Goal: Navigation & Orientation: Find specific page/section

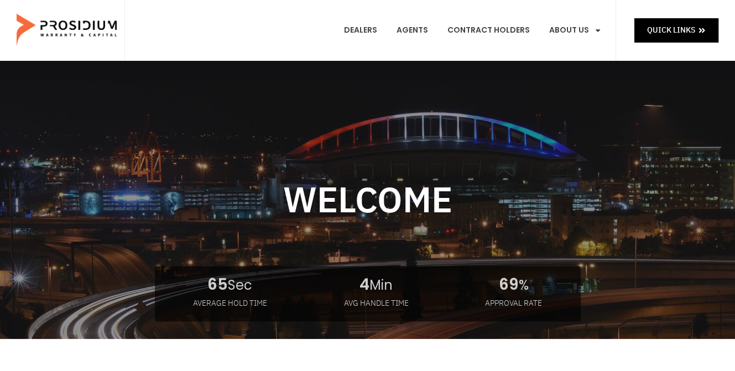
click at [370, 27] on e-page-transition at bounding box center [367, 185] width 735 height 371
click at [366, 26] on link "Dealers" at bounding box center [360, 30] width 50 height 41
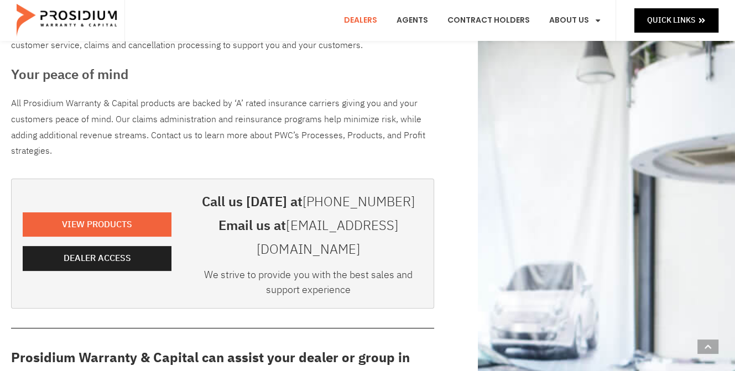
scroll to position [221, 0]
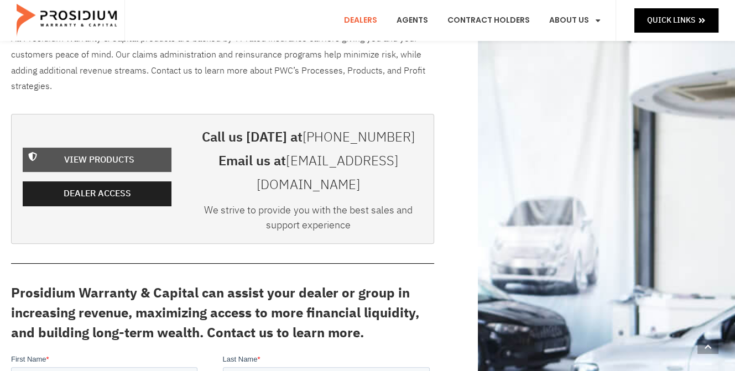
click at [102, 153] on span "View Products" at bounding box center [99, 160] width 70 height 16
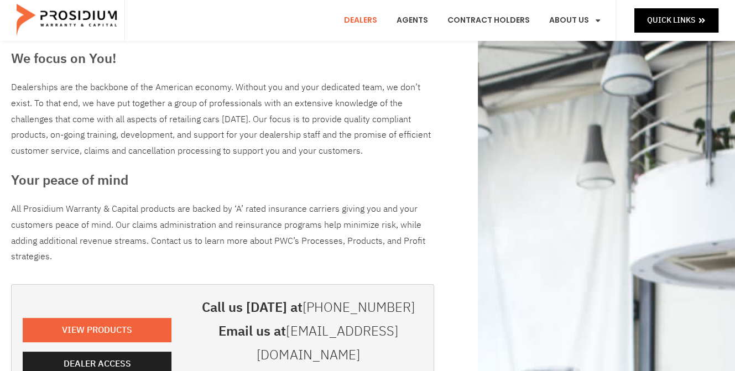
scroll to position [111, 0]
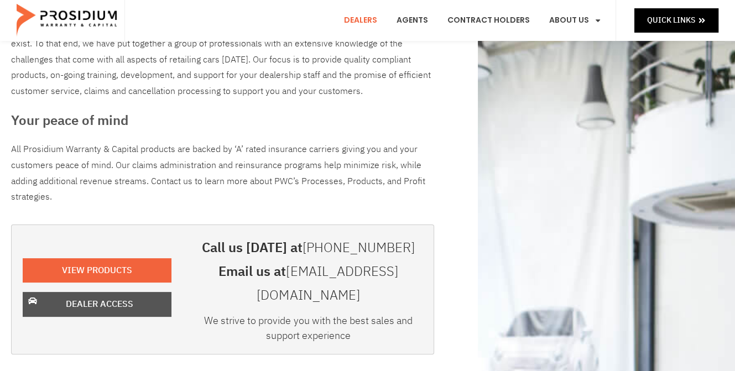
click at [124, 296] on span "Dealer Access" at bounding box center [99, 304] width 67 height 16
